Goal: Information Seeking & Learning: Check status

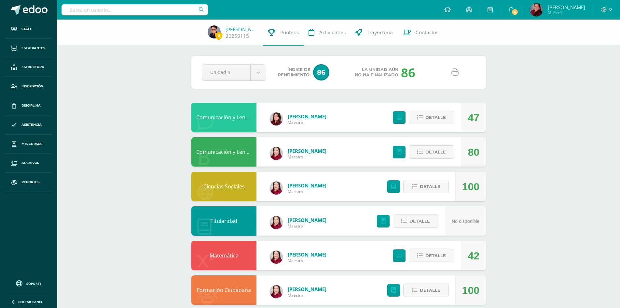
click at [526, 142] on div "0 Walter Vasquez 20250115 Punteos Actividades Trayectoria Contactos Pendiente U…" at bounding box center [338, 255] width 563 height 470
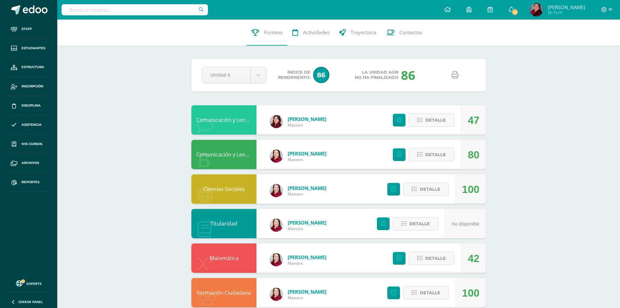
click at [228, 259] on link "Matemática" at bounding box center [224, 257] width 29 height 7
click at [445, 261] on span "Detalle" at bounding box center [436, 258] width 21 height 12
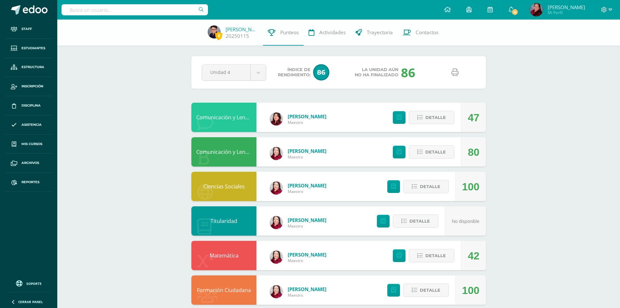
click at [477, 254] on div "42" at bounding box center [474, 255] width 12 height 29
click at [400, 254] on icon at bounding box center [399, 256] width 5 height 6
click at [38, 46] on span "Estudiantes" at bounding box center [33, 48] width 24 height 5
